Goal: Task Accomplishment & Management: Use online tool/utility

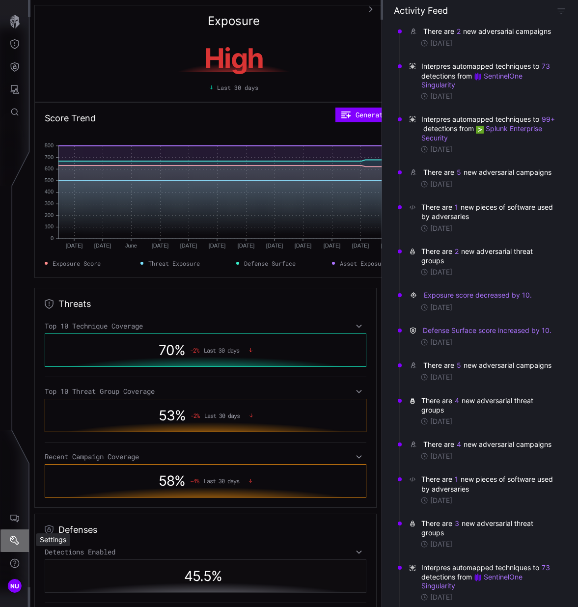
click at [13, 546] on button "Settings" at bounding box center [14, 540] width 28 height 23
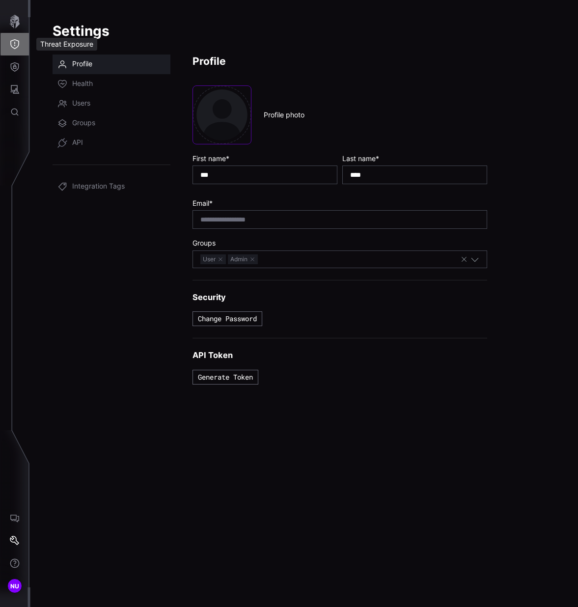
click at [15, 39] on icon "Threat Exposure" at bounding box center [15, 44] width 10 height 10
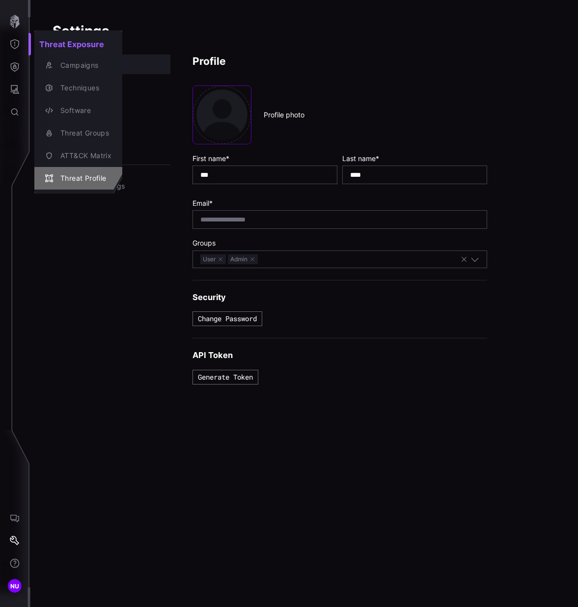
click at [82, 176] on div "Threat Profile" at bounding box center [83, 178] width 56 height 12
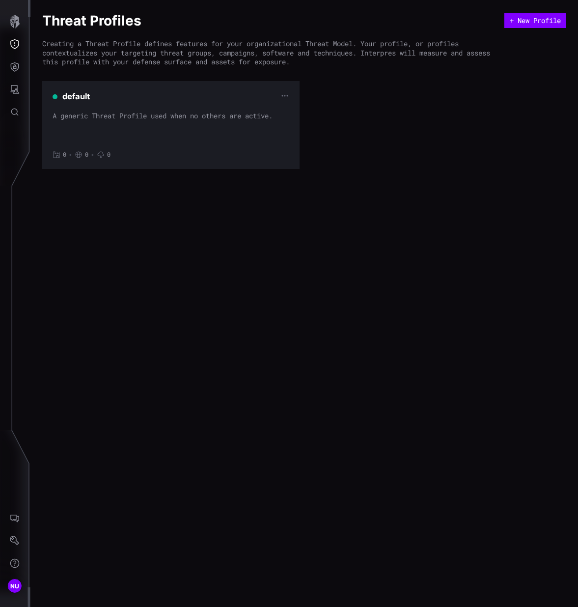
click at [63, 152] on span "0" at bounding box center [64, 155] width 3 height 8
click at [514, 21] on button "+ New Profile" at bounding box center [534, 20] width 55 height 13
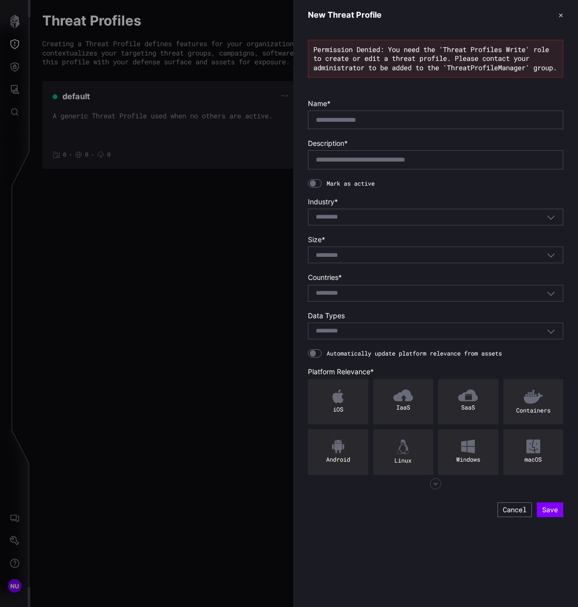
click at [520, 221] on div "Select..." at bounding box center [431, 217] width 231 height 9
click at [559, 17] on button "✕" at bounding box center [560, 15] width 5 height 10
